Goal: Information Seeking & Learning: Find specific fact

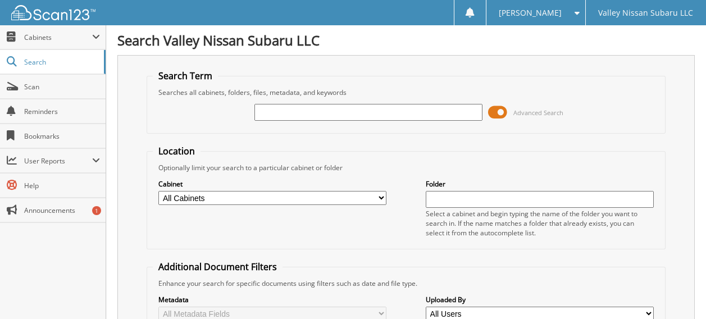
click at [181, 191] on select "All Cabinets CAR DEALS PARTS SERVICE RO Needs Filing" at bounding box center [272, 198] width 228 height 14
click at [38, 35] on span "Cabinets" at bounding box center [58, 38] width 68 height 10
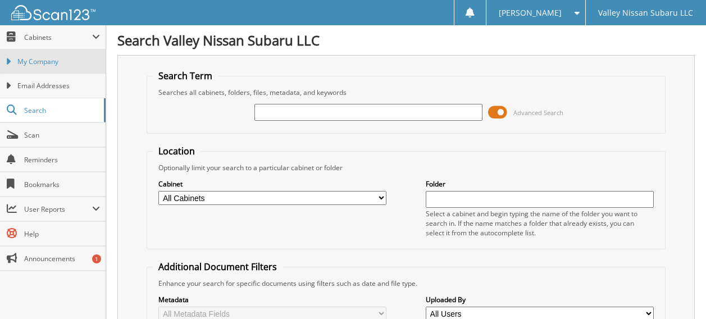
click at [48, 62] on span "My Company" at bounding box center [58, 62] width 83 height 10
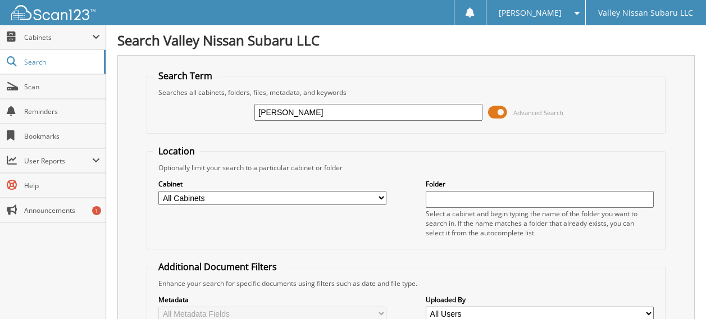
type input "[PERSON_NAME]"
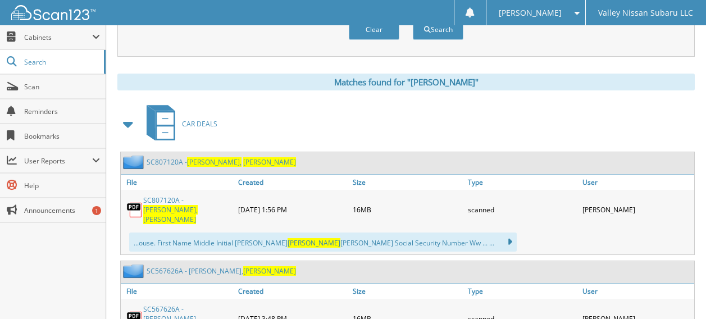
scroll to position [449, 0]
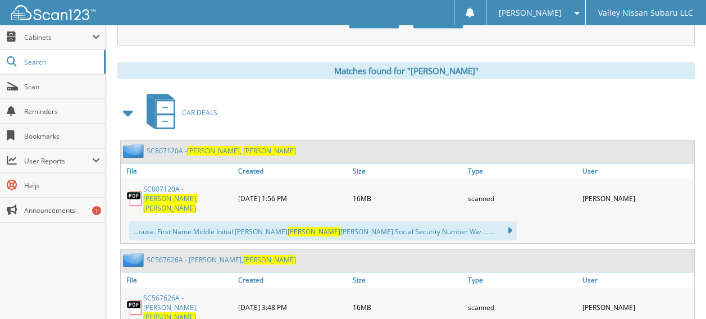
click at [157, 184] on link "SC807120A - MOORE, JOHN" at bounding box center [187, 198] width 89 height 29
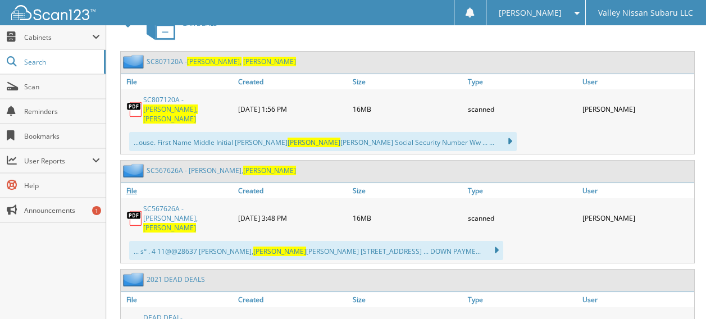
scroll to position [562, 0]
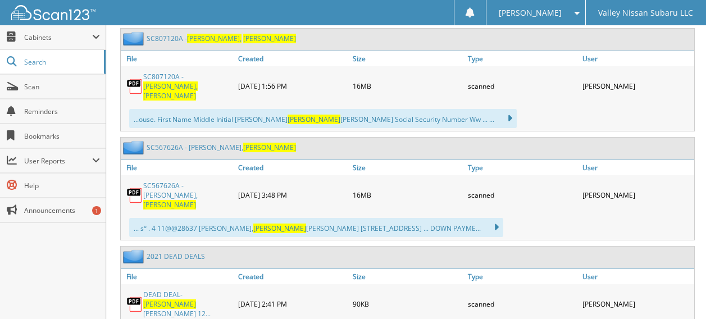
click at [187, 299] on span "JOHN" at bounding box center [169, 304] width 53 height 10
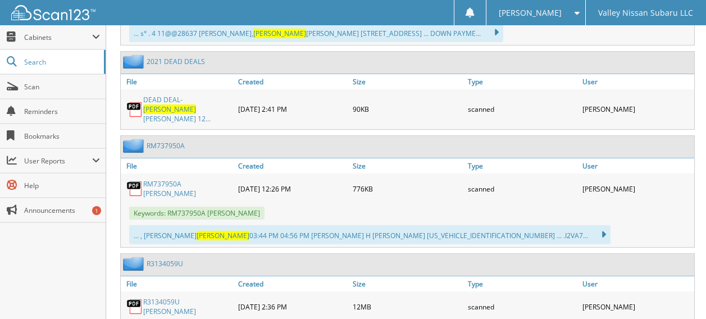
scroll to position [730, 0]
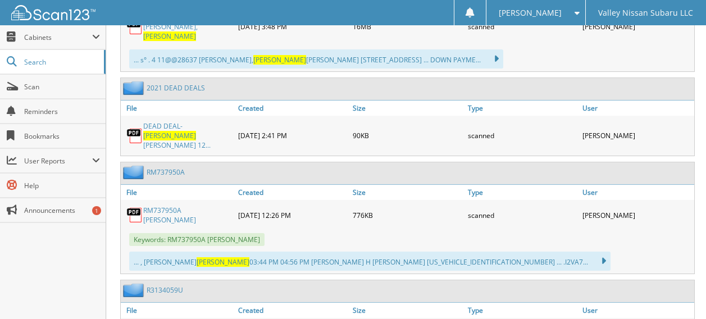
click at [331, 252] on div "... , ROBIN JOHN 03:44 PM 04:56 PM EVELAND H MOORE JA4J2VA70NZ057058 ... .I2VA7…" at bounding box center [369, 261] width 481 height 19
click at [590, 253] on icon at bounding box center [598, 261] width 16 height 16
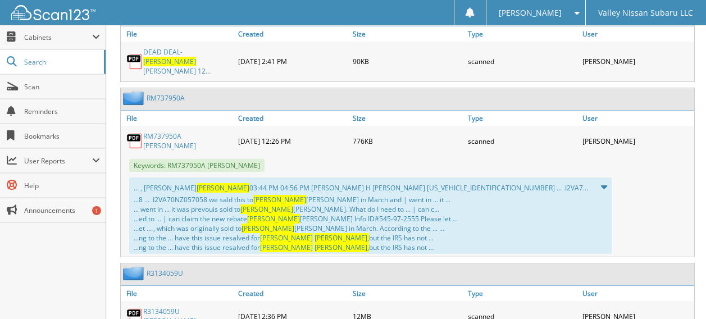
scroll to position [842, 0]
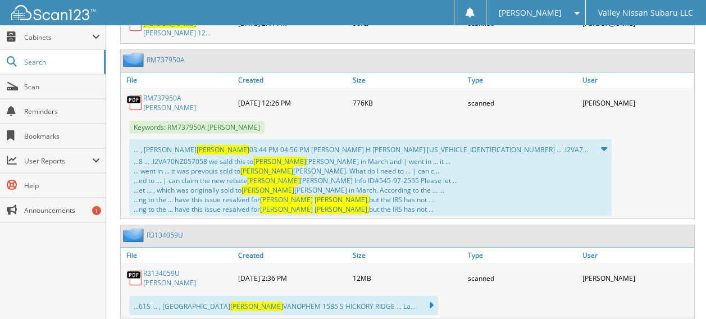
click at [590, 141] on icon at bounding box center [598, 149] width 17 height 16
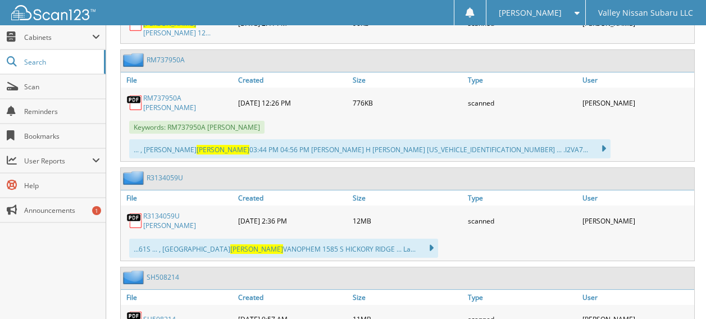
click at [590, 141] on icon at bounding box center [598, 149] width 16 height 16
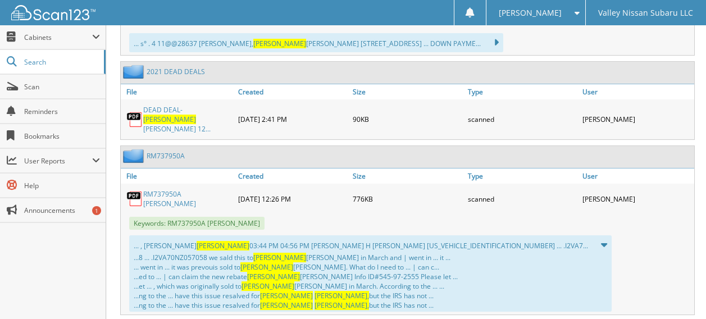
scroll to position [730, 0]
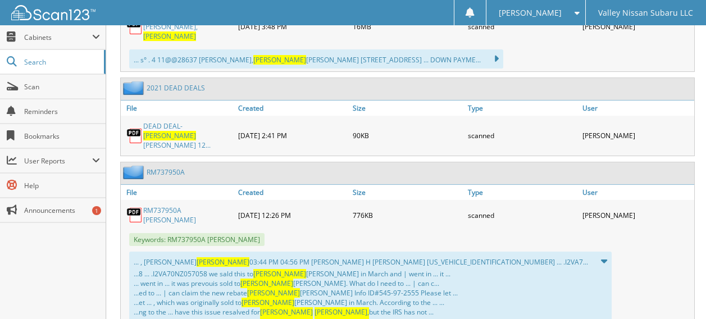
click at [186, 206] on link "RM737950A THIAM, LAMINE" at bounding box center [187, 215] width 89 height 19
click at [196, 131] on span "JOHN" at bounding box center [169, 136] width 53 height 10
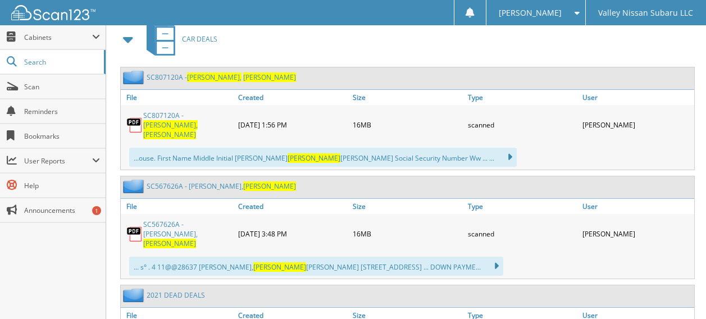
scroll to position [505, 0]
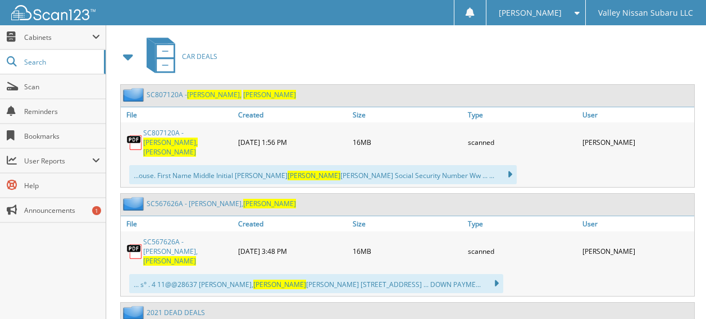
click at [496, 167] on icon at bounding box center [504, 175] width 16 height 16
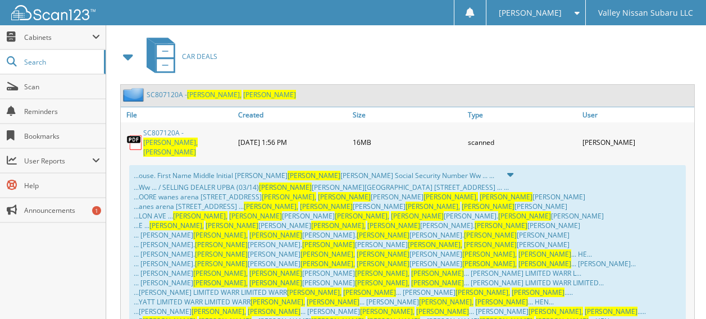
click at [496, 167] on icon at bounding box center [504, 175] width 17 height 16
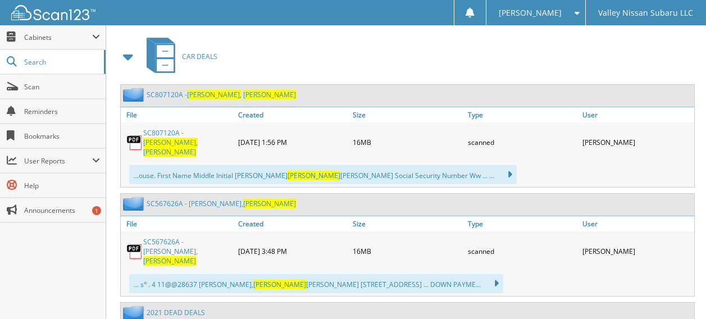
scroll to position [449, 0]
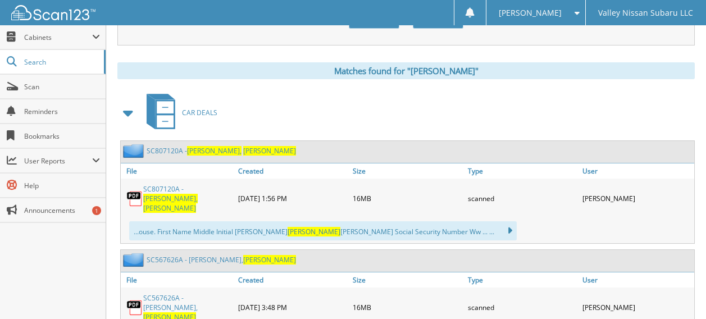
click at [197, 146] on span "MOORE," at bounding box center [214, 151] width 54 height 10
